Goal: Task Accomplishment & Management: Manage account settings

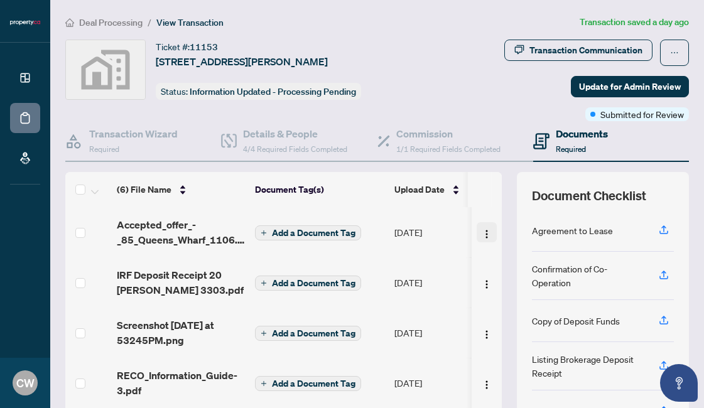
click at [482, 237] on img "button" at bounding box center [487, 234] width 10 height 10
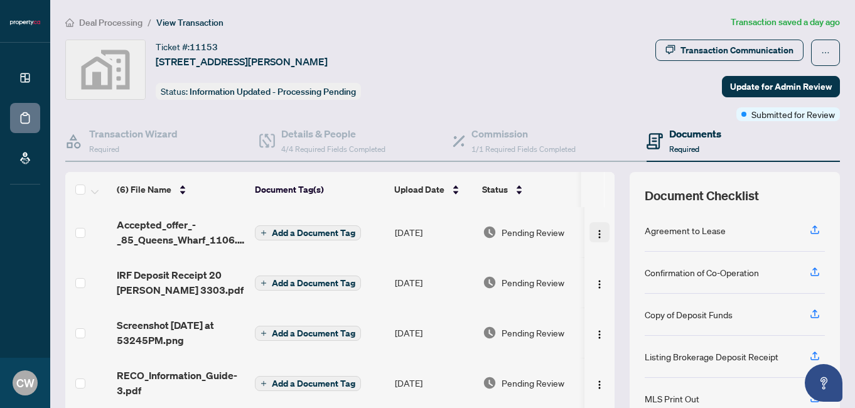
click at [595, 235] on img "button" at bounding box center [600, 234] width 10 height 10
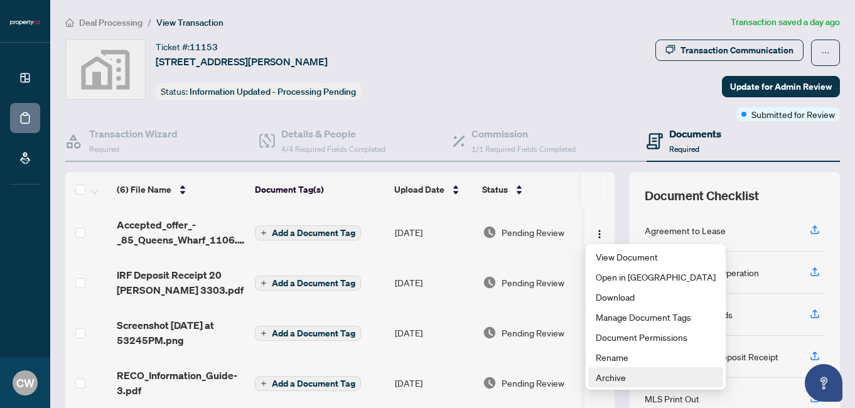
click at [623, 378] on span "Archive" at bounding box center [656, 377] width 120 height 14
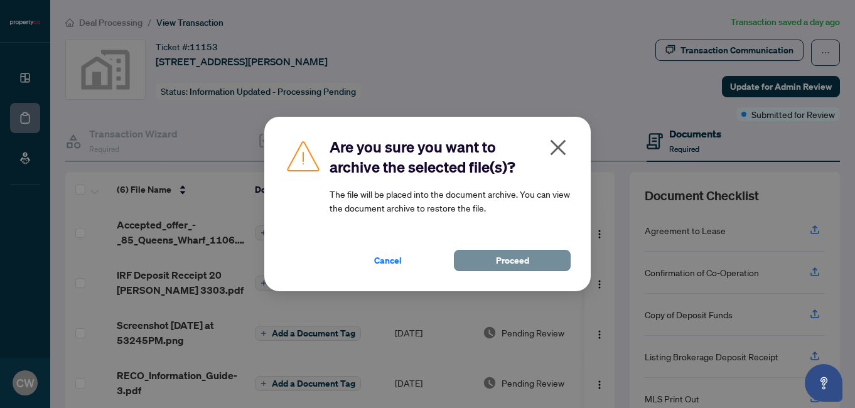
click at [501, 259] on span "Proceed" at bounding box center [512, 261] width 33 height 20
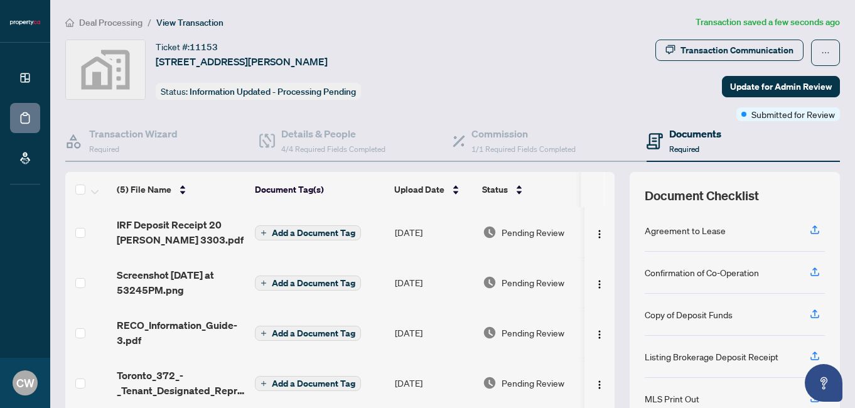
click at [675, 2] on main "Deal Processing / View Transaction Transaction saved a few seconds ago Ticket #…" at bounding box center [452, 204] width 805 height 408
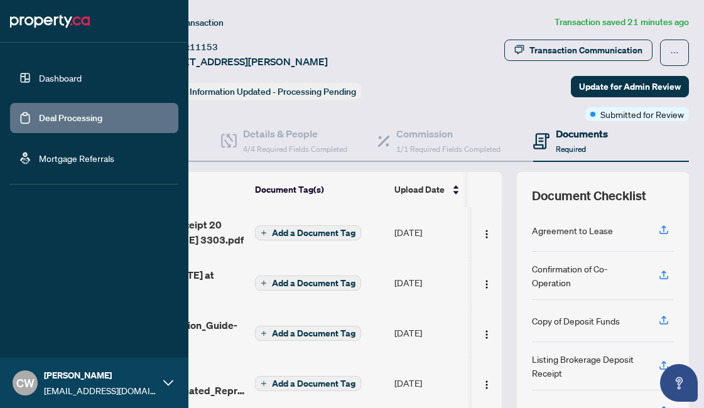
click at [40, 81] on link "Dashboard" at bounding box center [60, 77] width 43 height 11
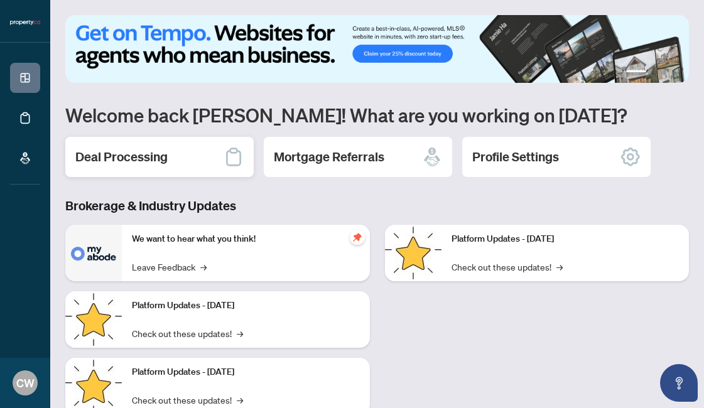
click at [139, 148] on h2 "Deal Processing" at bounding box center [121, 157] width 92 height 18
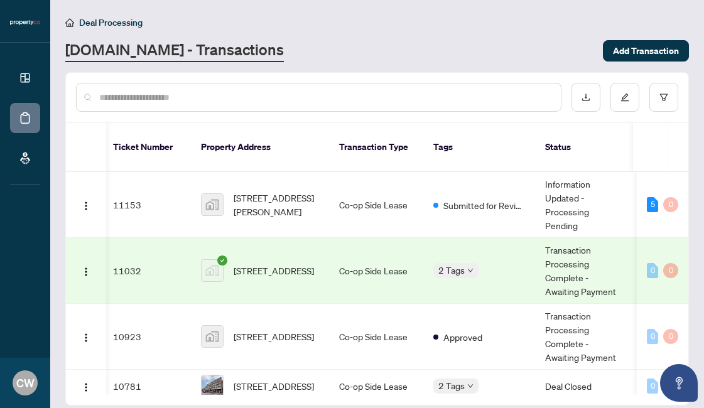
scroll to position [0, 3]
